Goal: Information Seeking & Learning: Learn about a topic

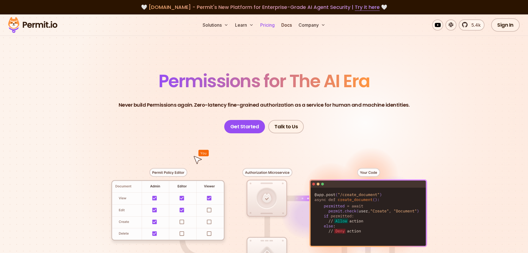
click at [270, 27] on link "Pricing" at bounding box center [267, 24] width 19 height 11
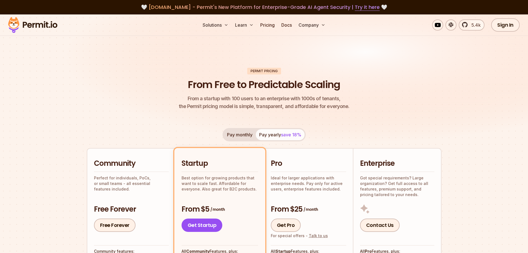
click at [44, 26] on img at bounding box center [33, 25] width 54 height 19
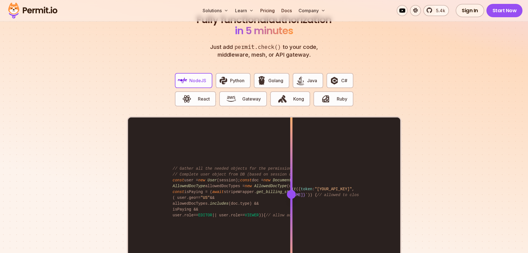
scroll to position [1054, 0]
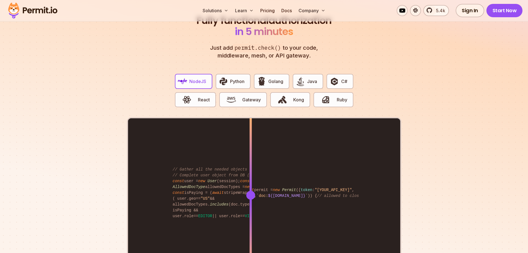
drag, startPoint x: 254, startPoint y: 181, endPoint x: 250, endPoint y: 181, distance: 3.9
click at [250, 181] on div "import { Permit } from "permitio" ; const permit = new Permit ({ token : "[YOUR…" at bounding box center [264, 194] width 272 height 153
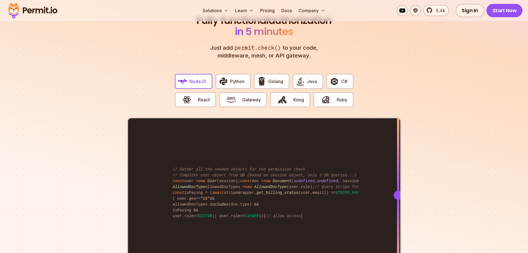
drag, startPoint x: 252, startPoint y: 181, endPoint x: 436, endPoint y: 214, distance: 186.8
click at [436, 214] on section "Fully functional authorization in 5 minutes Just add permit.check() to your cod…" at bounding box center [264, 148] width 528 height 346
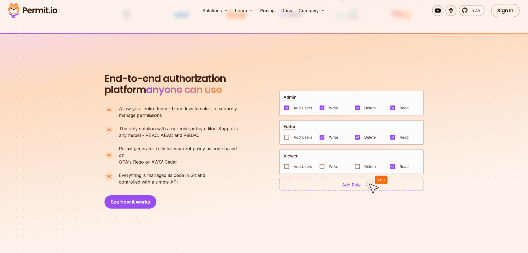
scroll to position [0, 0]
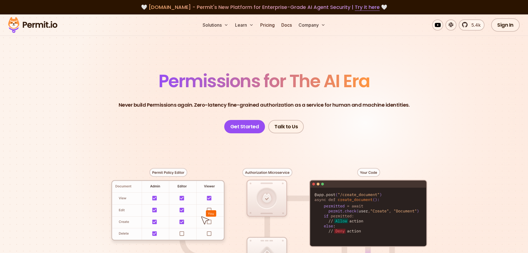
click at [136, 115] on header "Permissions for The AI Era Never build Permissions again. Zero-latency fine-gra…" at bounding box center [264, 102] width 388 height 61
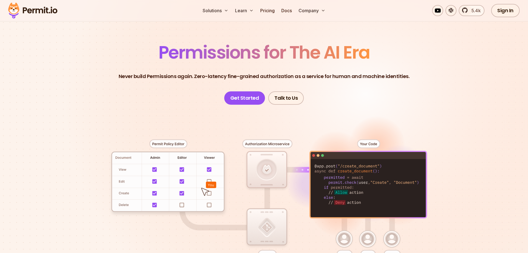
scroll to position [28, 0]
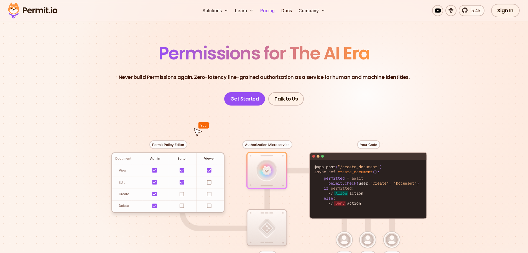
click at [272, 10] on link "Pricing" at bounding box center [267, 10] width 19 height 11
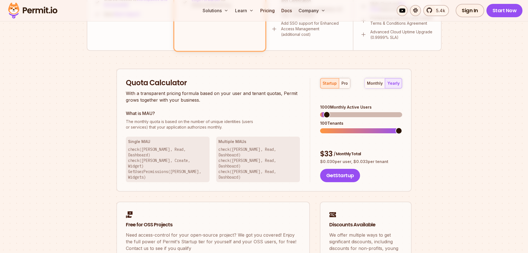
scroll to position [305, 0]
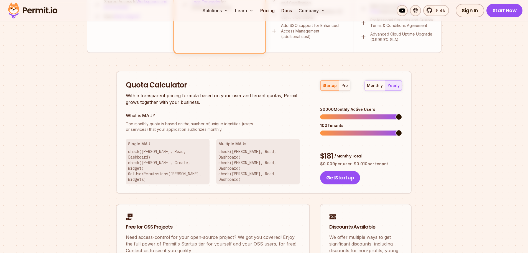
click at [403, 113] on span at bounding box center [399, 116] width 7 height 7
click at [337, 130] on span at bounding box center [340, 133] width 7 height 7
click at [403, 130] on span at bounding box center [399, 133] width 7 height 7
click at [343, 88] on div "pro" at bounding box center [345, 86] width 6 height 6
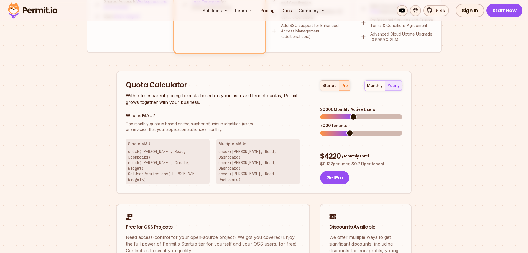
click at [328, 86] on div "startup" at bounding box center [330, 86] width 14 height 6
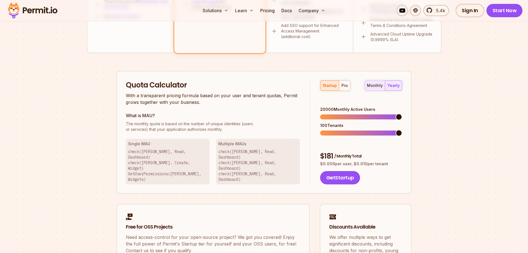
click at [374, 87] on div "monthly" at bounding box center [375, 86] width 16 height 6
click at [395, 85] on div "yearly" at bounding box center [394, 86] width 12 height 6
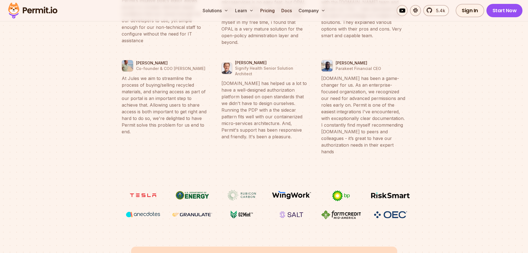
scroll to position [2302, 0]
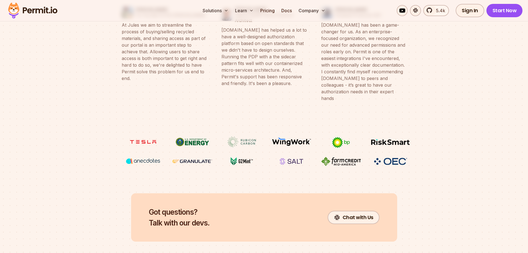
click at [302, 156] on img at bounding box center [292, 161] width 42 height 11
drag, startPoint x: 299, startPoint y: 130, endPoint x: 297, endPoint y: 129, distance: 3.0
click at [299, 156] on img at bounding box center [292, 161] width 42 height 11
click at [148, 136] on img at bounding box center [143, 141] width 42 height 11
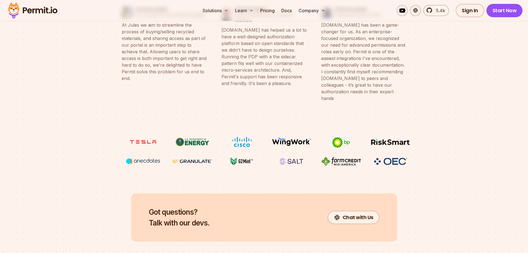
drag, startPoint x: 148, startPoint y: 108, endPoint x: 158, endPoint y: 115, distance: 12.5
click at [158, 136] on img at bounding box center [143, 141] width 42 height 11
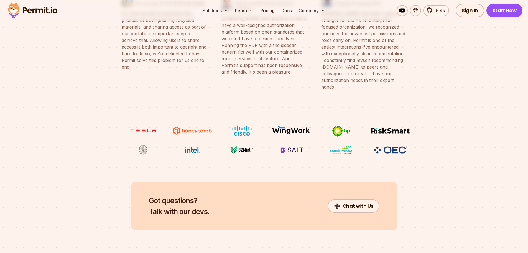
scroll to position [2876, 0]
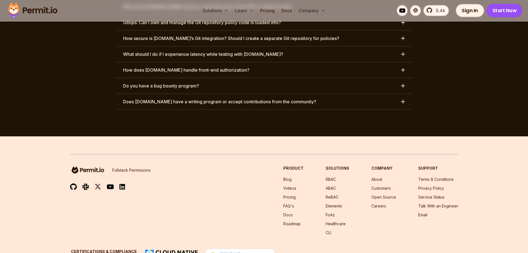
click at [122, 201] on div "Fullstack Permissions Product Blog Videos Pricing FAQ's Docs Roadmap Solutions …" at bounding box center [264, 200] width 388 height 70
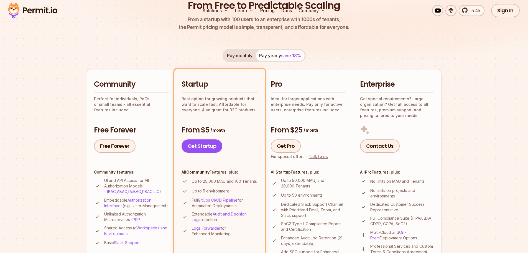
scroll to position [0, 0]
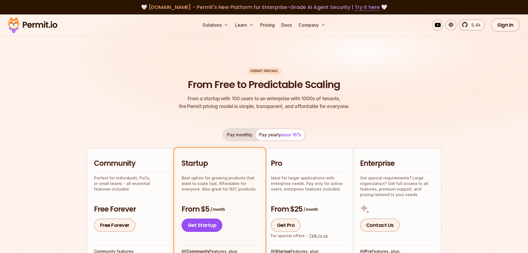
click at [40, 26] on img at bounding box center [33, 25] width 54 height 19
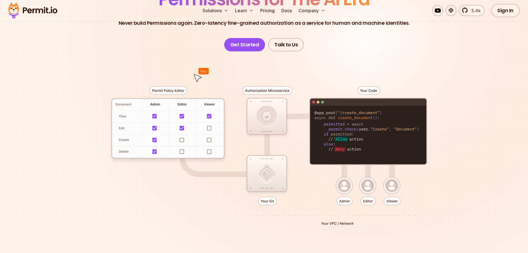
scroll to position [83, 0]
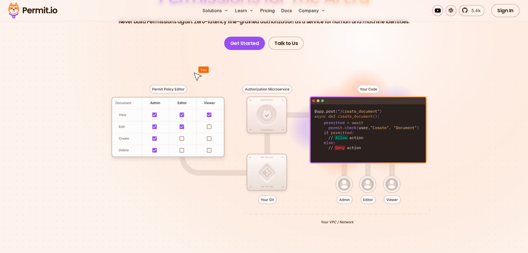
drag, startPoint x: 292, startPoint y: 115, endPoint x: 173, endPoint y: 203, distance: 149.0
click at [172, 204] on div at bounding box center [264, 152] width 388 height 204
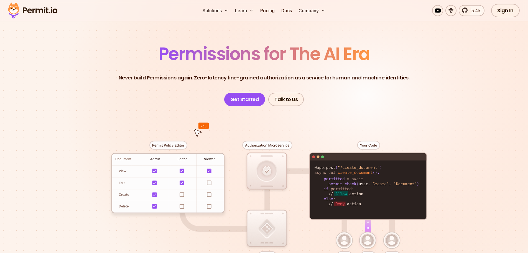
scroll to position [28, 0]
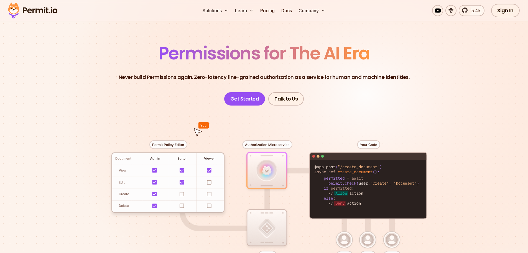
drag, startPoint x: 169, startPoint y: 147, endPoint x: 177, endPoint y: 161, distance: 16.5
click at [177, 161] on div at bounding box center [264, 207] width 388 height 204
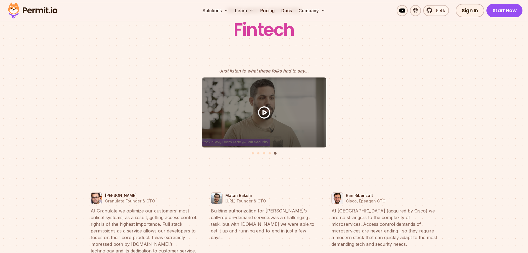
scroll to position [2441, 0]
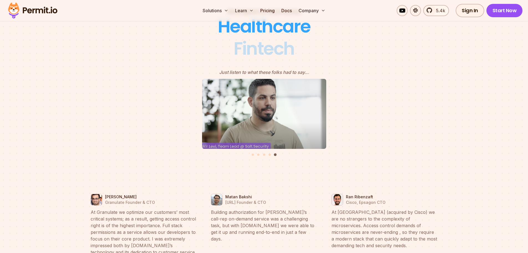
click at [272, 105] on icon "5 of 5" at bounding box center [264, 113] width 17 height 17
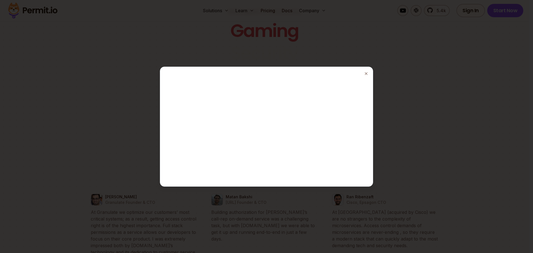
click at [112, 19] on div at bounding box center [266, 126] width 533 height 253
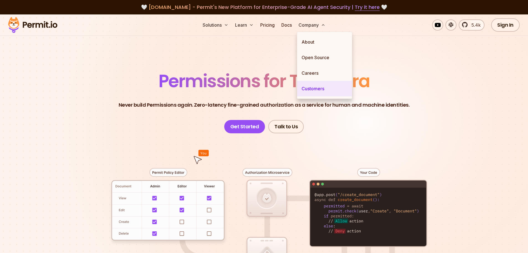
click at [322, 87] on link "Customers" at bounding box center [324, 89] width 55 height 16
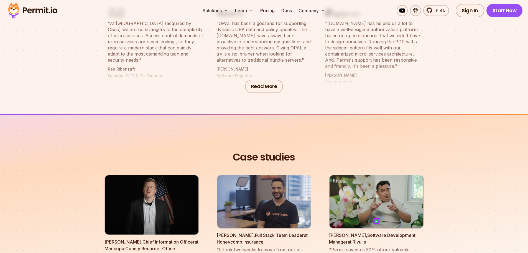
scroll to position [274, 0]
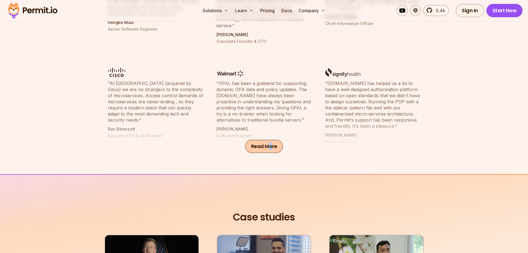
drag, startPoint x: 271, startPoint y: 137, endPoint x: 269, endPoint y: 143, distance: 6.5
click at [270, 141] on div "Read More" at bounding box center [264, 145] width 528 height 55
click at [269, 143] on button "Read More" at bounding box center [264, 146] width 38 height 13
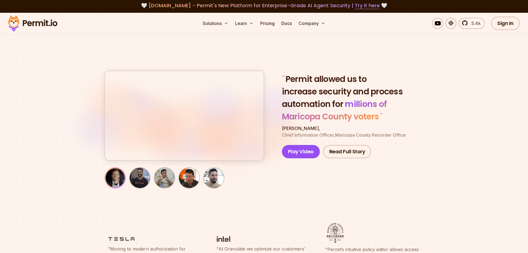
scroll to position [0, 0]
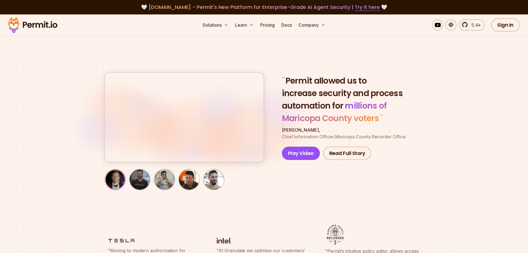
click at [182, 123] on button "button" at bounding box center [184, 117] width 159 height 89
click at [502, 74] on section "" Permit allowed us to increase security and process automation for millions of…" at bounding box center [264, 115] width 528 height 202
click at [502, 26] on link "Sign In" at bounding box center [506, 24] width 29 height 13
